Goal: Transaction & Acquisition: Complete application form

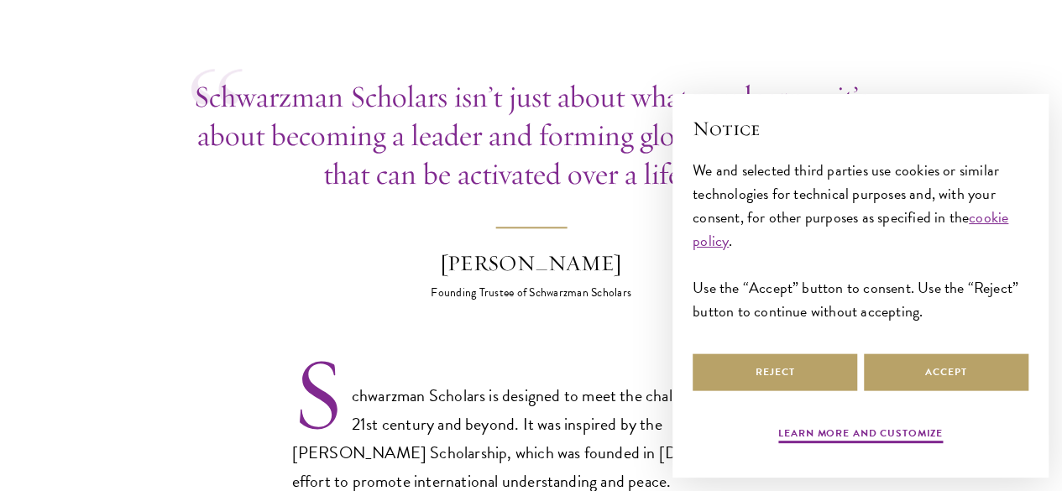
scroll to position [786, 0]
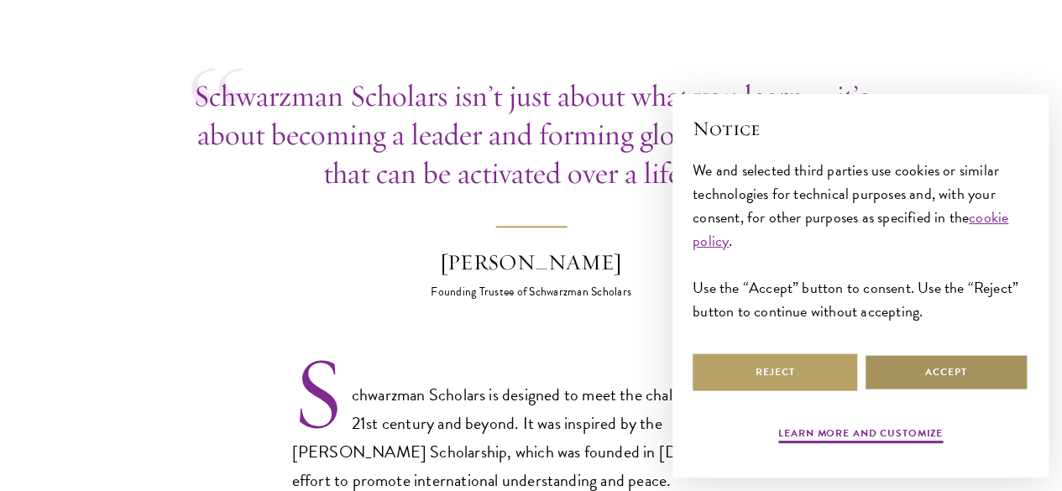
click at [948, 368] on button "Accept" at bounding box center [946, 372] width 164 height 38
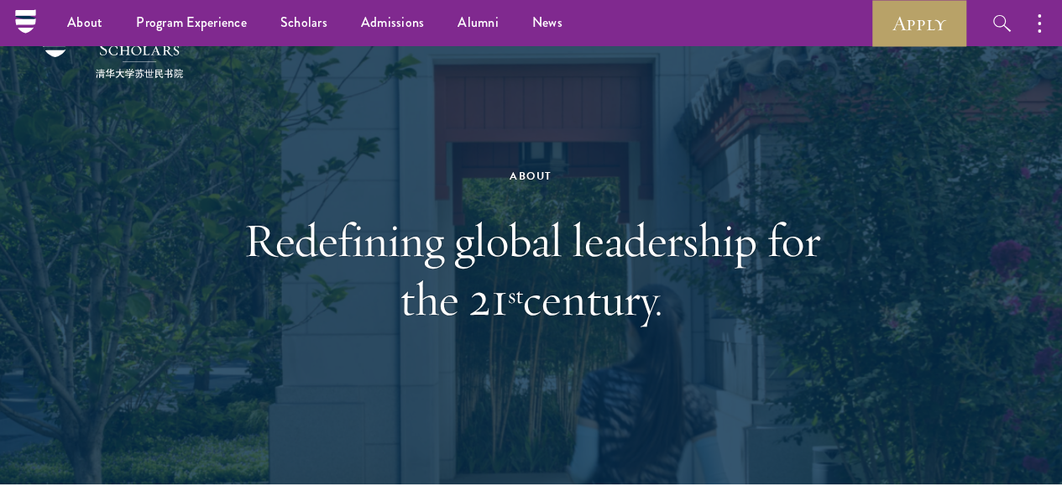
scroll to position [0, 0]
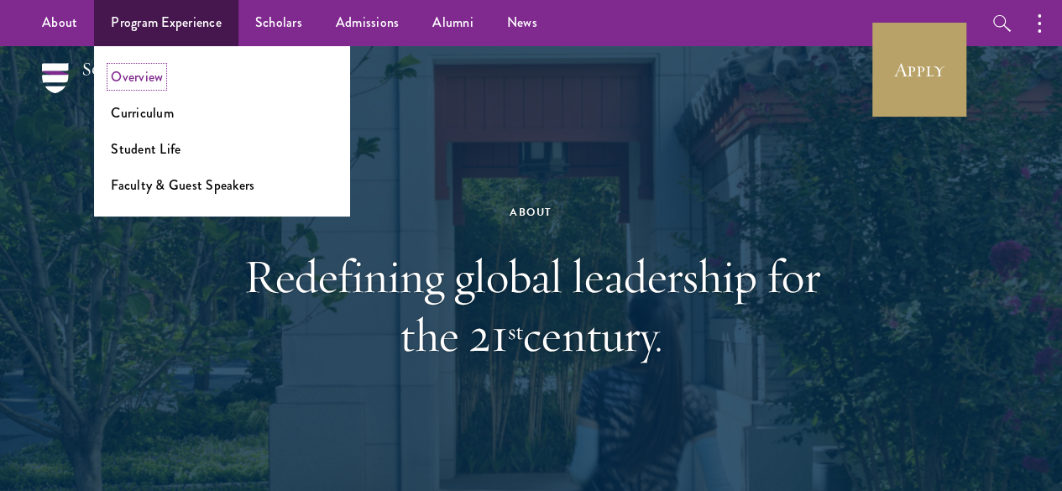
click at [154, 74] on link "Overview" at bounding box center [137, 76] width 52 height 19
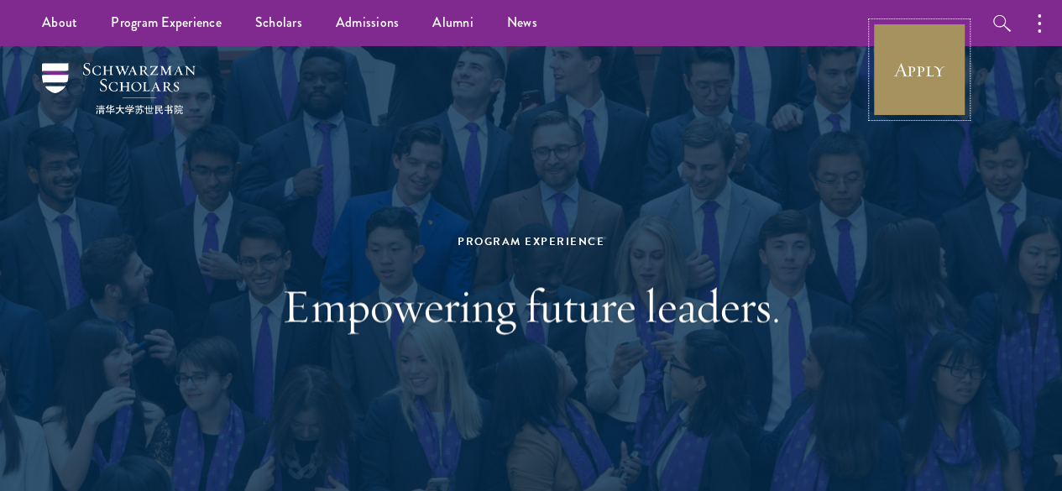
click at [899, 78] on link "Apply" at bounding box center [919, 70] width 94 height 94
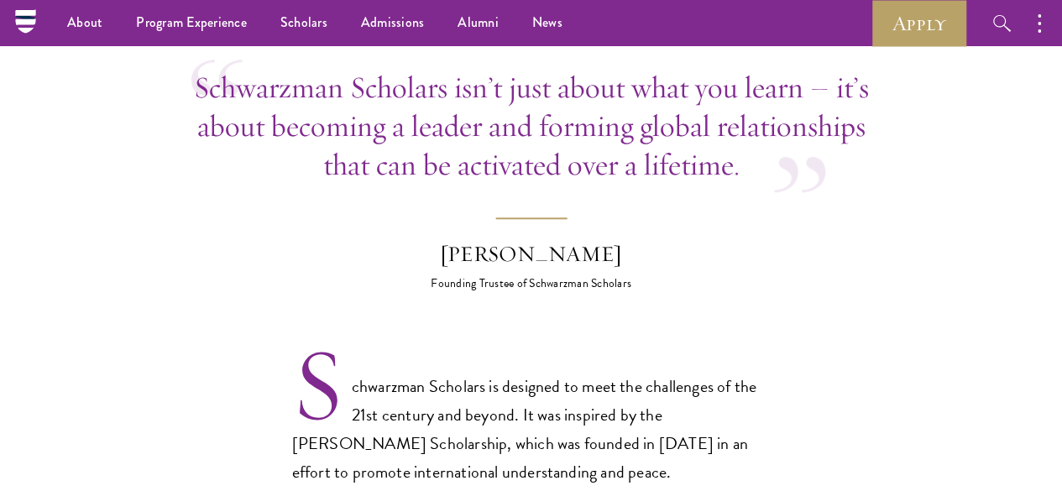
scroll to position [791, 0]
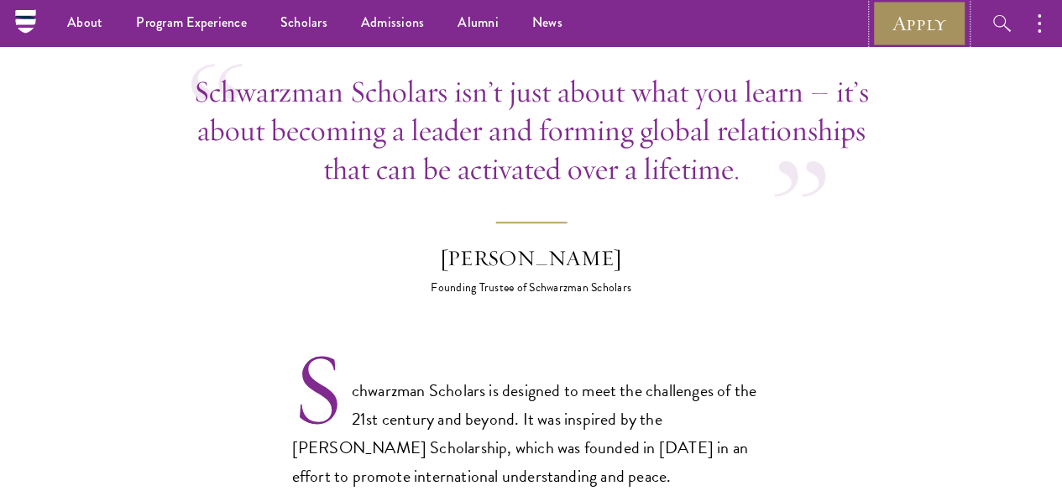
click at [918, 34] on link "Apply" at bounding box center [919, 23] width 94 height 46
